Goal: Task Accomplishment & Management: Complete application form

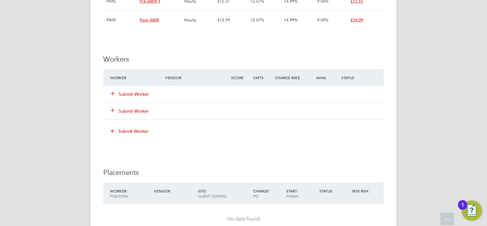
scroll to position [797, 0]
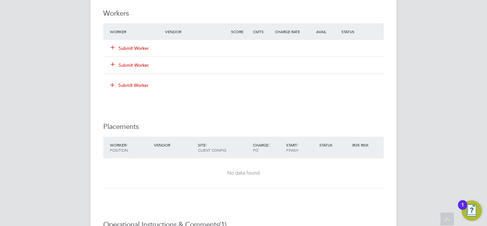
click at [143, 48] on button "Submit Worker" at bounding box center [130, 48] width 38 height 6
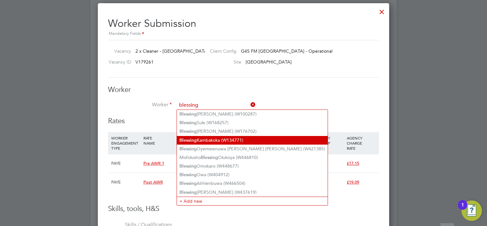
scroll to position [829, 0]
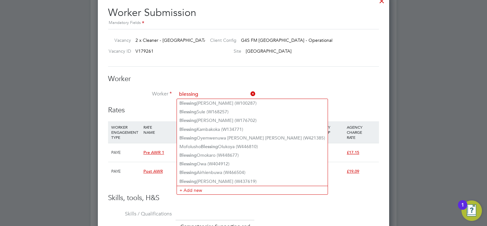
click at [202, 91] on input "blessing" at bounding box center [216, 95] width 79 height 10
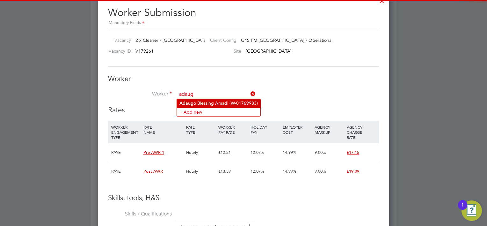
click at [201, 105] on li "Adaug o Blessing Amadi (W-01769983)" at bounding box center [219, 103] width 84 height 9
type input "[PERSON_NAME] [PERSON_NAME] (W-01769983)"
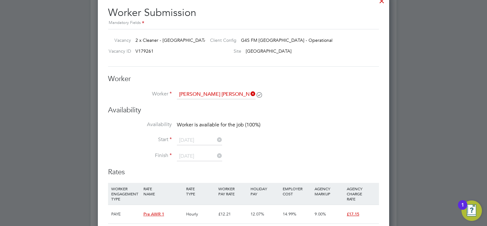
scroll to position [3, 3]
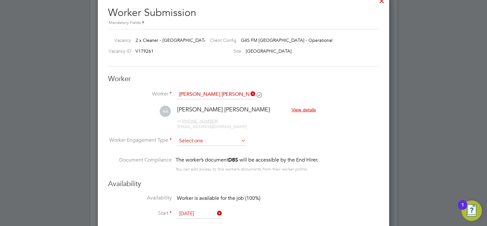
click at [182, 136] on input at bounding box center [211, 141] width 69 height 10
click at [187, 157] on li "PAYE" at bounding box center [211, 157] width 69 height 8
type input "PAYE"
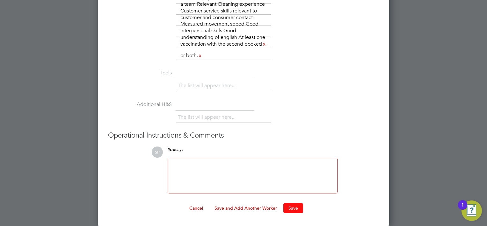
click at [284, 212] on button "Save" at bounding box center [293, 208] width 20 height 10
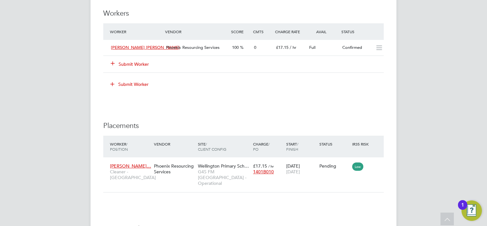
click at [135, 61] on button "Submit Worker" at bounding box center [130, 64] width 38 height 6
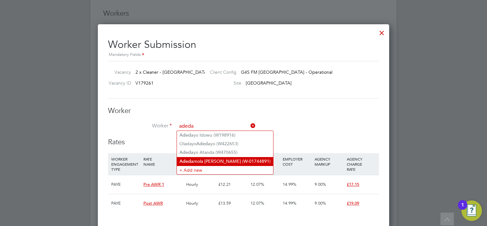
click at [214, 159] on li "[PERSON_NAME] [PERSON_NAME] (W-01744891)" at bounding box center [225, 161] width 96 height 9
type input "Adedamola [PERSON_NAME] (W-01744891)"
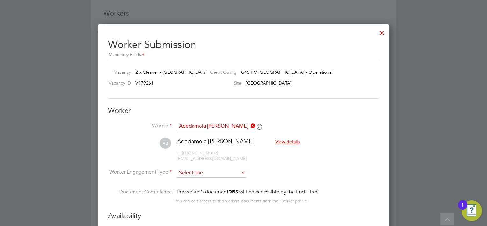
click at [214, 170] on input at bounding box center [211, 173] width 69 height 10
click at [214, 186] on li "PAYE" at bounding box center [211, 189] width 69 height 8
type input "PAYE"
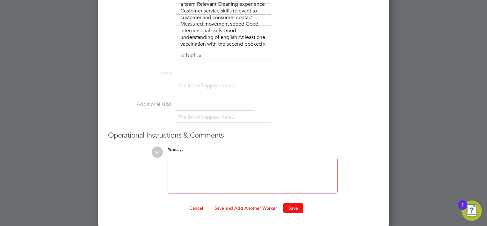
click at [293, 207] on button "Save" at bounding box center [293, 208] width 20 height 10
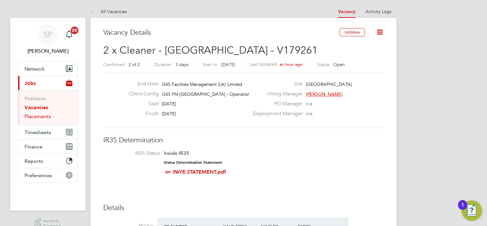
click at [37, 116] on link "Placements" at bounding box center [38, 116] width 26 height 6
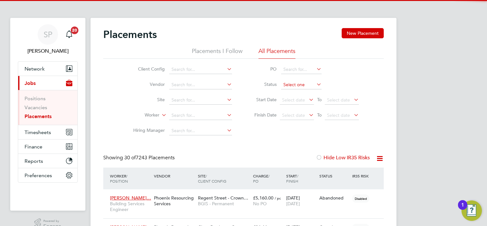
click at [297, 84] on input at bounding box center [301, 84] width 40 height 9
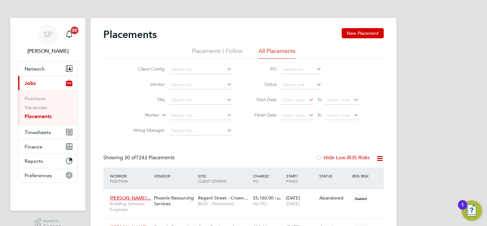
click at [294, 109] on li "Pending" at bounding box center [301, 110] width 41 height 8
type input "Pending"
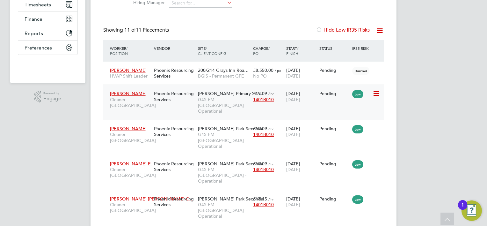
click at [375, 94] on icon at bounding box center [376, 94] width 6 height 8
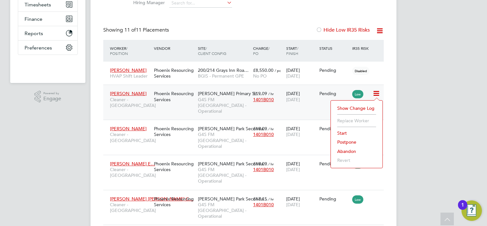
click at [347, 134] on li "Start" at bounding box center [356, 132] width 45 height 9
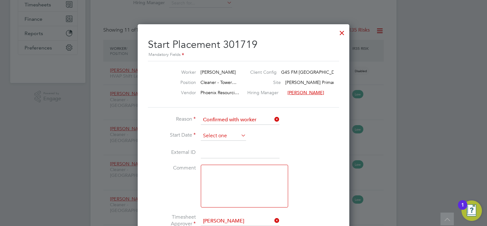
click at [216, 136] on input at bounding box center [223, 136] width 45 height 10
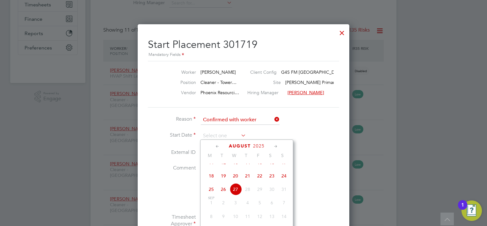
click at [225, 195] on span "26" at bounding box center [223, 189] width 12 height 12
type input "[DATE]"
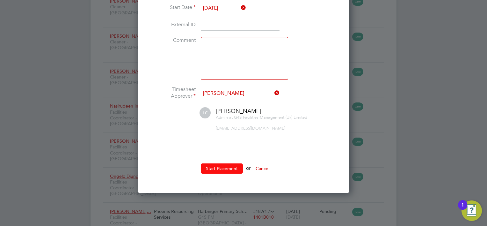
click at [226, 164] on button "Start Placement" at bounding box center [222, 168] width 42 height 10
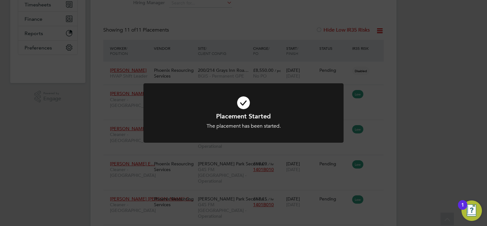
click at [430, 113] on div "Placement Started The placement has been started. Cancel Okay" at bounding box center [243, 113] width 487 height 226
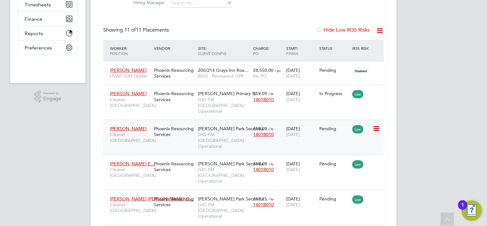
click at [377, 125] on icon at bounding box center [376, 129] width 6 height 8
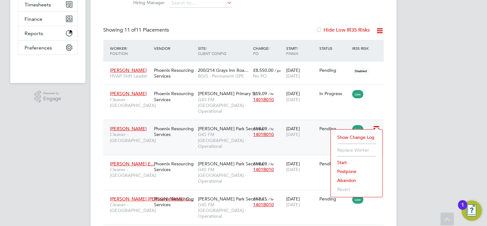
click at [343, 165] on li "Start" at bounding box center [356, 162] width 45 height 9
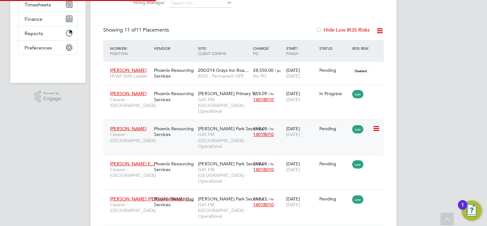
type input "[PERSON_NAME]"
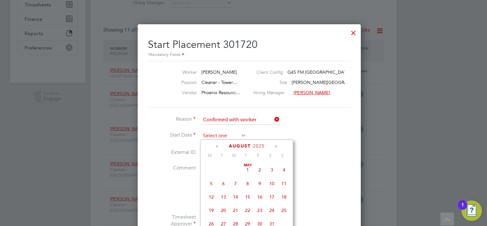
click at [227, 134] on input at bounding box center [223, 136] width 45 height 10
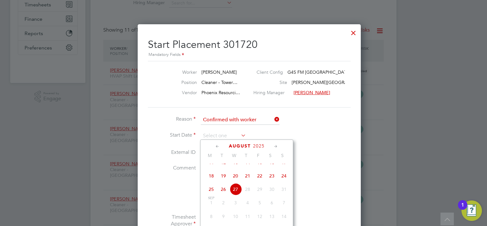
click at [222, 195] on span "26" at bounding box center [223, 189] width 12 height 12
type input "[DATE]"
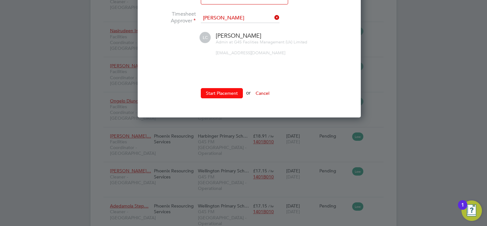
click at [232, 94] on button "Start Placement" at bounding box center [222, 93] width 42 height 10
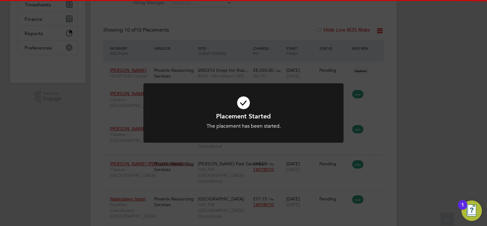
click at [396, 106] on div "Placement Started The placement has been started. Cancel Okay" at bounding box center [243, 113] width 487 height 226
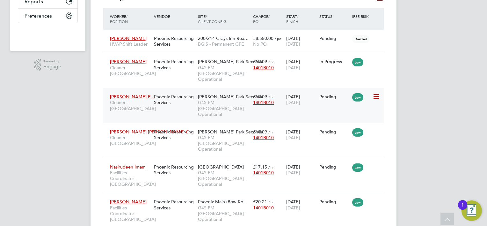
click at [378, 93] on icon at bounding box center [376, 97] width 6 height 8
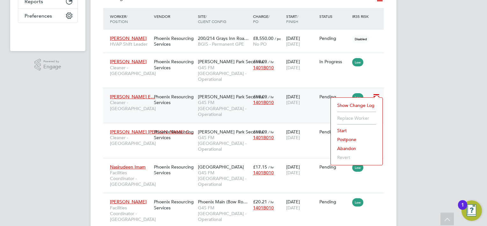
click at [339, 132] on li "Start" at bounding box center [356, 130] width 45 height 9
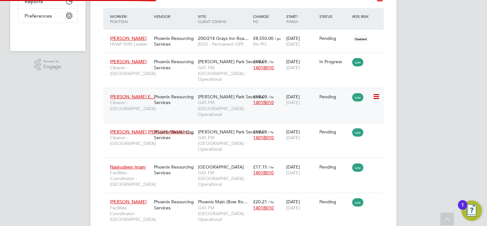
type input "[PERSON_NAME]"
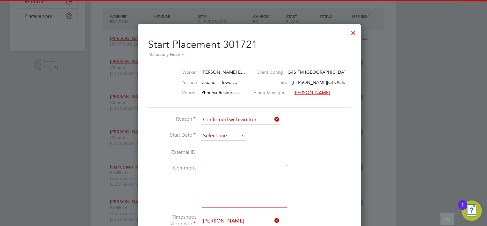
click at [217, 134] on input at bounding box center [223, 136] width 45 height 10
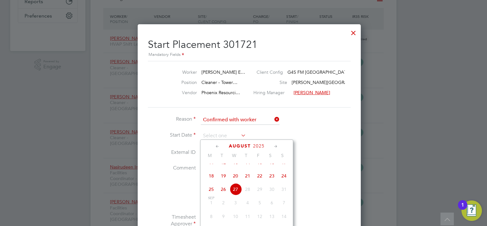
click at [221, 195] on span "26" at bounding box center [223, 189] width 12 height 12
type input "[DATE]"
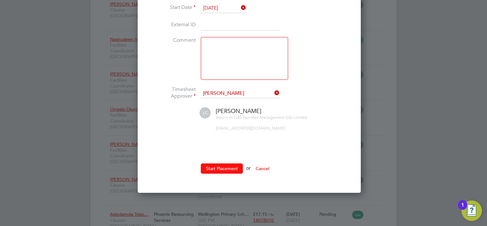
click at [222, 163] on button "Start Placement" at bounding box center [222, 168] width 42 height 10
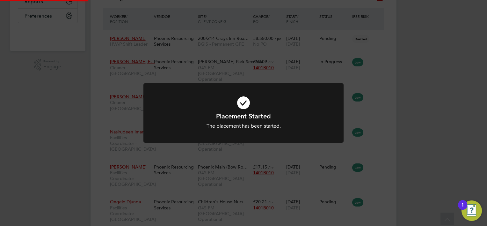
click at [395, 138] on div "Placement Started The placement has been started. Cancel Okay" at bounding box center [243, 113] width 487 height 226
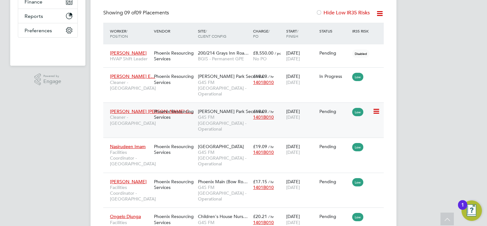
click at [377, 107] on icon at bounding box center [376, 111] width 6 height 8
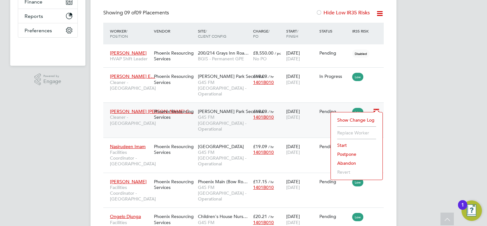
click at [353, 143] on li "Start" at bounding box center [356, 145] width 45 height 9
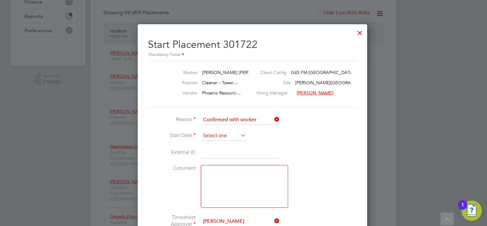
click at [230, 132] on input at bounding box center [223, 136] width 45 height 10
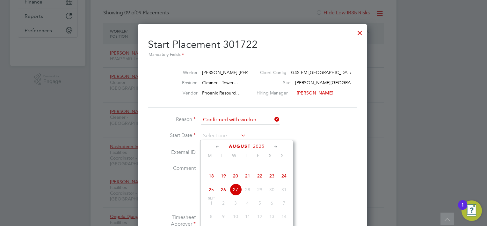
click at [225, 195] on span "26" at bounding box center [223, 189] width 12 height 12
type input "[DATE]"
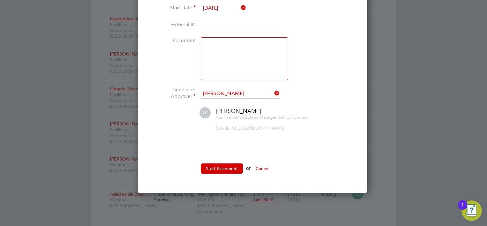
click at [225, 157] on ul "Reason Confirmed with worker Start Date [DATE] External ID Comment Timesheet Ap…" at bounding box center [243, 84] width 191 height 192
click at [229, 167] on button "Start Placement" at bounding box center [222, 168] width 42 height 10
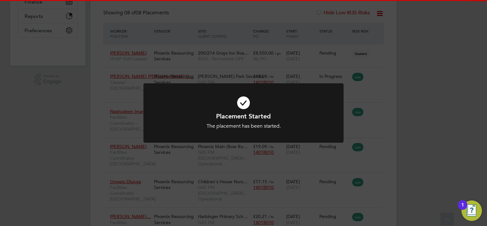
click at [420, 148] on div "Placement Started The placement has been started. Cancel Okay" at bounding box center [243, 113] width 487 height 226
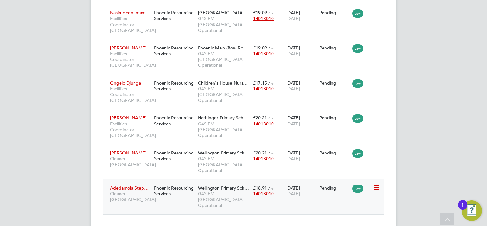
click at [374, 184] on icon at bounding box center [376, 188] width 6 height 8
click at [340, 214] on li "Start" at bounding box center [356, 215] width 45 height 9
type input "[PERSON_NAME]"
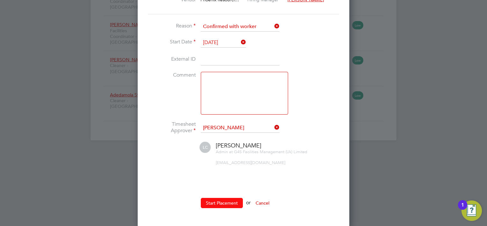
click at [219, 205] on button "Start Placement" at bounding box center [222, 203] width 42 height 10
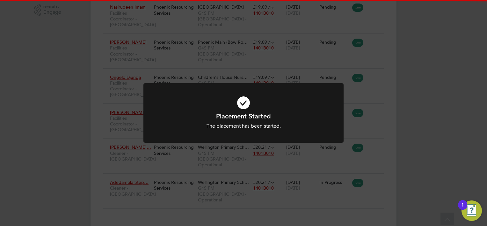
click at [435, 120] on div "Placement Started The placement has been started. Cancel Okay" at bounding box center [243, 113] width 487 height 226
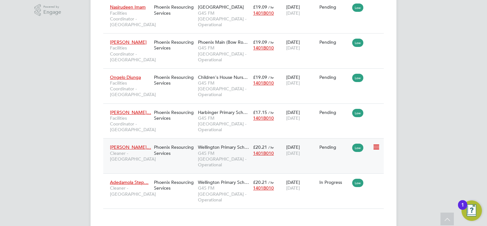
click at [374, 147] on icon at bounding box center [376, 147] width 6 height 8
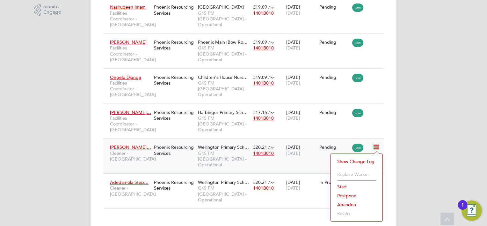
click at [342, 186] on li "Start" at bounding box center [356, 186] width 45 height 9
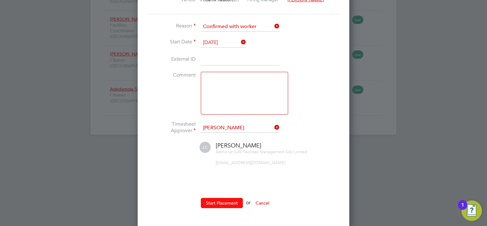
click at [230, 200] on button "Start Placement" at bounding box center [222, 203] width 42 height 10
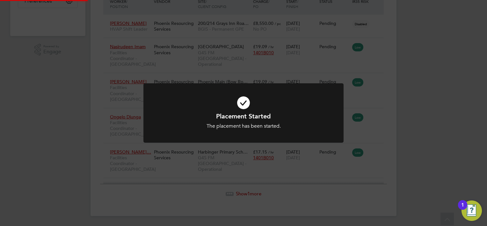
click at [455, 124] on div "Placement Started The placement has been started. Cancel Okay" at bounding box center [243, 113] width 487 height 226
